Goal: Transaction & Acquisition: Purchase product/service

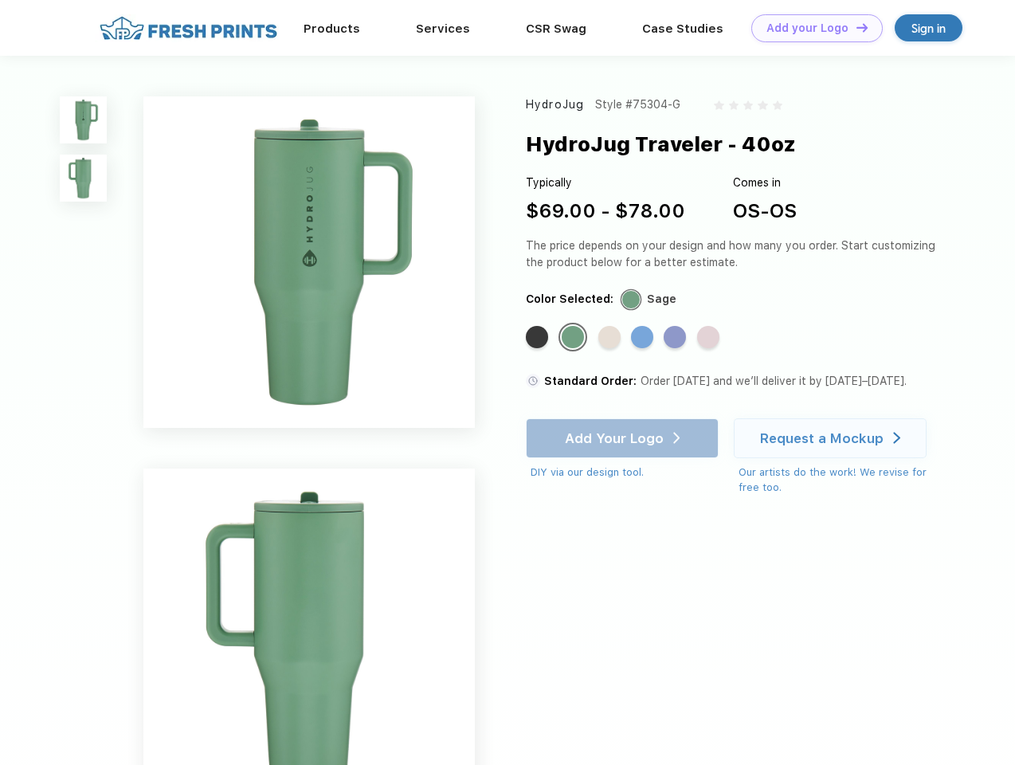
click at [811, 28] on link "Add your Logo Design Tool" at bounding box center [816, 28] width 131 height 28
click at [0, 0] on div "Design Tool" at bounding box center [0, 0] width 0 height 0
click at [855, 27] on link "Add your Logo Design Tool" at bounding box center [816, 28] width 131 height 28
click at [84, 119] on img at bounding box center [83, 119] width 47 height 47
click at [84, 178] on img at bounding box center [83, 177] width 47 height 47
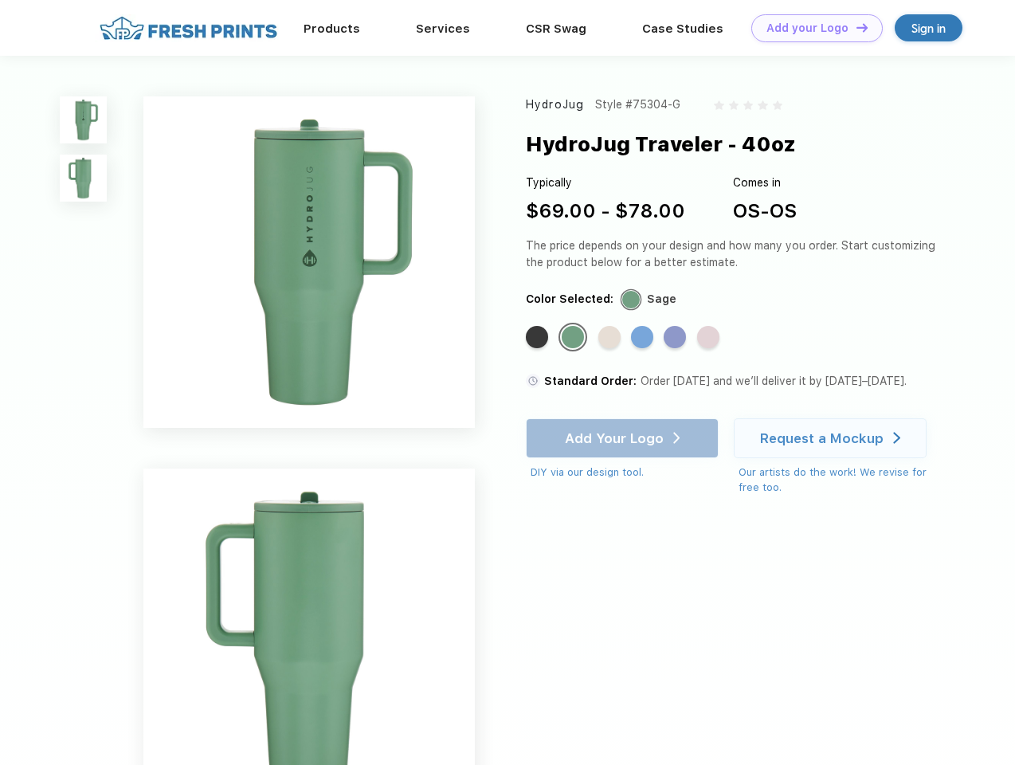
click at [538, 338] on div "Standard Color" at bounding box center [537, 337] width 22 height 22
click at [574, 338] on div "Standard Color" at bounding box center [572, 337] width 22 height 22
click at [611, 338] on div "Standard Color" at bounding box center [609, 337] width 22 height 22
click at [643, 338] on div "Standard Color" at bounding box center [642, 337] width 22 height 22
click at [676, 338] on div "Standard Color" at bounding box center [674, 337] width 22 height 22
